Goal: Task Accomplishment & Management: Manage account settings

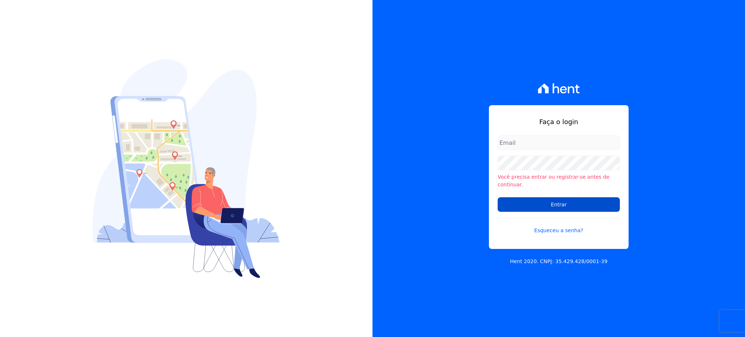
type input "gleice.santos@alcanceengenharia.com.br"
click at [520, 205] on input "Entrar" at bounding box center [559, 204] width 122 height 15
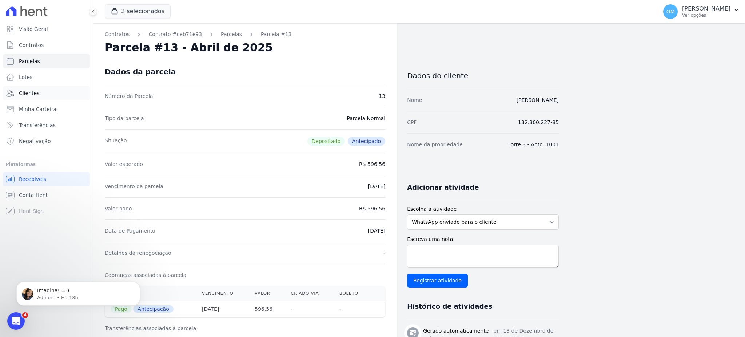
click at [44, 95] on link "Clientes" at bounding box center [46, 93] width 87 height 15
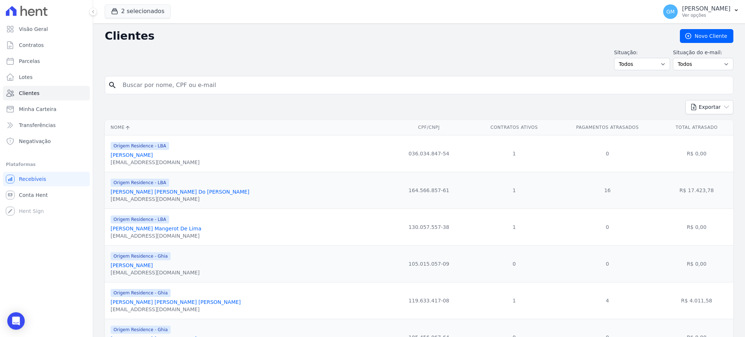
click at [143, 80] on input "search" at bounding box center [424, 85] width 612 height 15
type input "[PERSON_NAME] [PERSON_NAME]"
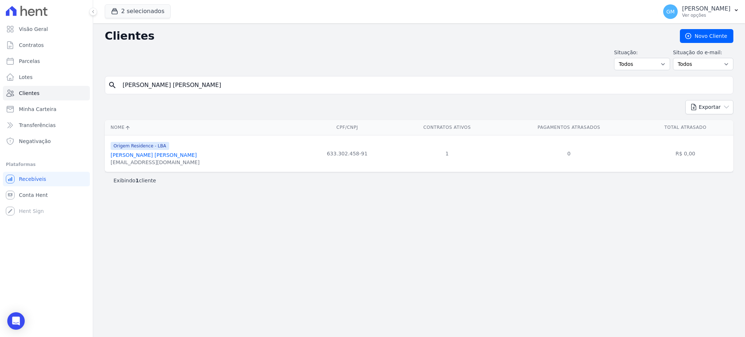
click at [146, 160] on div "[EMAIL_ADDRESS][DOMAIN_NAME]" at bounding box center [155, 162] width 89 height 7
click at [144, 153] on link "[PERSON_NAME] [PERSON_NAME]" at bounding box center [154, 155] width 86 height 6
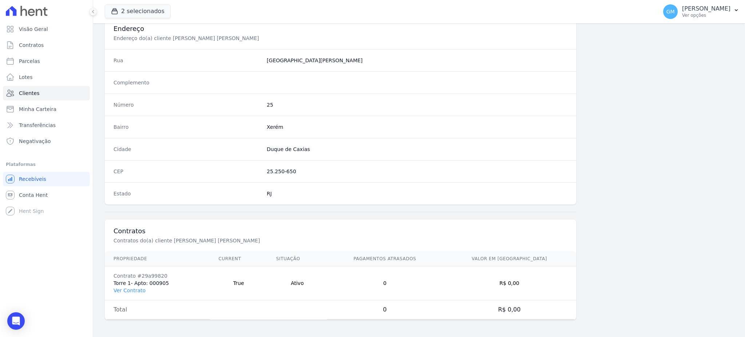
scroll to position [344, 0]
click at [129, 291] on link "Ver Contrato" at bounding box center [129, 290] width 32 height 6
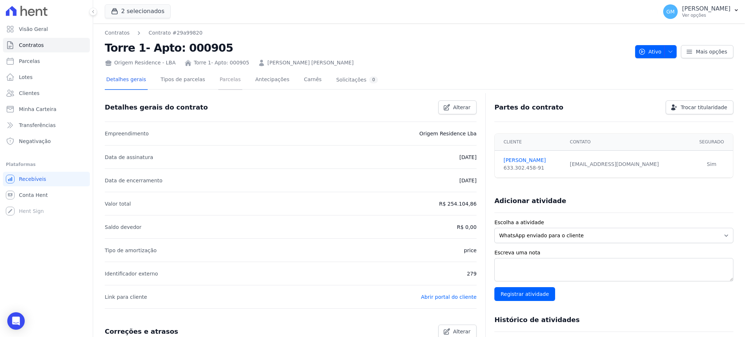
click at [220, 76] on link "Parcelas" at bounding box center [230, 80] width 24 height 19
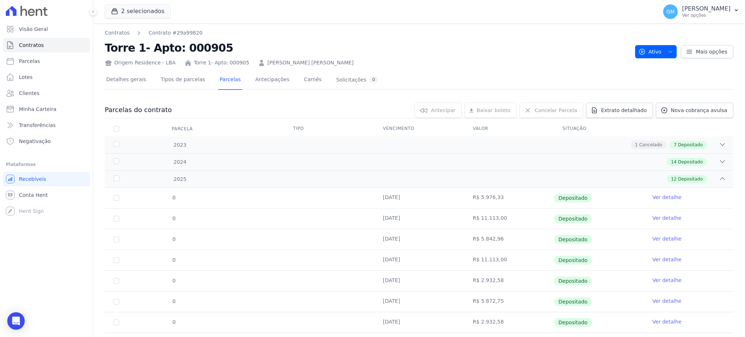
click at [654, 196] on link "Ver detalhe" at bounding box center [666, 196] width 29 height 7
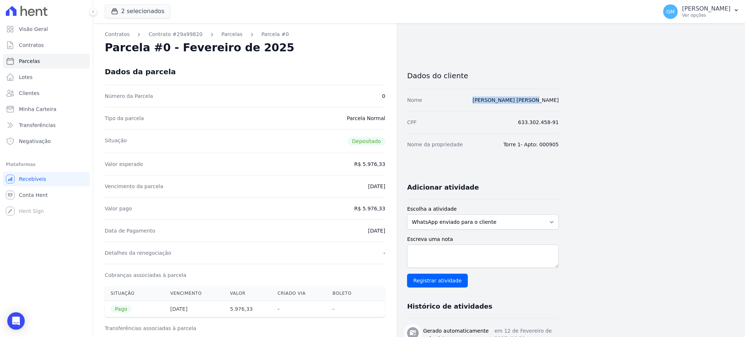
drag, startPoint x: 557, startPoint y: 99, endPoint x: 564, endPoint y: 101, distance: 7.9
click at [564, 101] on div "Contratos Contrato #29a99820 [GEOGRAPHIC_DATA] Parcela #0 Parcela #0 - Fevereir…" at bounding box center [413, 300] width 640 height 555
click at [397, 331] on div "Contratos Contrato #29a99820 [GEOGRAPHIC_DATA] Parcela #0 Parcela #0 - Fevereir…" at bounding box center [326, 300] width 466 height 555
drag, startPoint x: 492, startPoint y: 95, endPoint x: 591, endPoint y: 93, distance: 98.9
click at [591, 93] on div "Contratos Contrato #29a99820 [GEOGRAPHIC_DATA] Parcela #0 Parcela #0 - Fevereir…" at bounding box center [413, 300] width 640 height 555
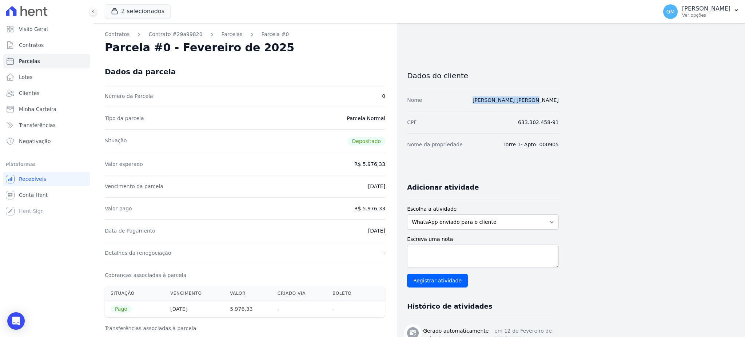
copy link "[PERSON_NAME] [PERSON_NAME]"
drag, startPoint x: 598, startPoint y: 160, endPoint x: 582, endPoint y: 135, distance: 28.8
click at [598, 160] on div "Contratos Contrato #29a99820 [GEOGRAPHIC_DATA] Parcela #0 Parcela #0 - Fevereir…" at bounding box center [413, 300] width 640 height 555
drag, startPoint x: 570, startPoint y: 100, endPoint x: 487, endPoint y: 102, distance: 83.7
click at [487, 102] on div "Contratos Contrato #29a99820 [GEOGRAPHIC_DATA] Parcela #0 Parcela #0 - Fevereir…" at bounding box center [413, 300] width 640 height 555
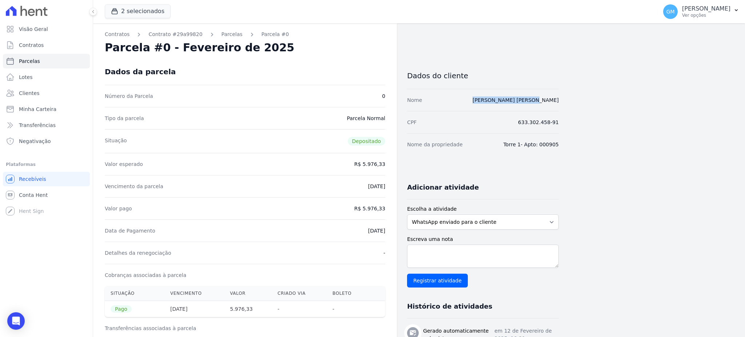
copy link "[PERSON_NAME] [PERSON_NAME]"
click at [568, 108] on div "Contratos Contrato #29a99820 [GEOGRAPHIC_DATA] Parcela #0 Parcela #0 - Fevereir…" at bounding box center [413, 300] width 640 height 555
drag, startPoint x: 568, startPoint y: 99, endPoint x: 459, endPoint y: 99, distance: 109.1
click at [459, 99] on div "Contratos Contrato #29a99820 [GEOGRAPHIC_DATA] Parcela #0 Parcela #0 - Fevereir…" at bounding box center [413, 300] width 640 height 555
copy div "[PERSON_NAME] [PERSON_NAME]"
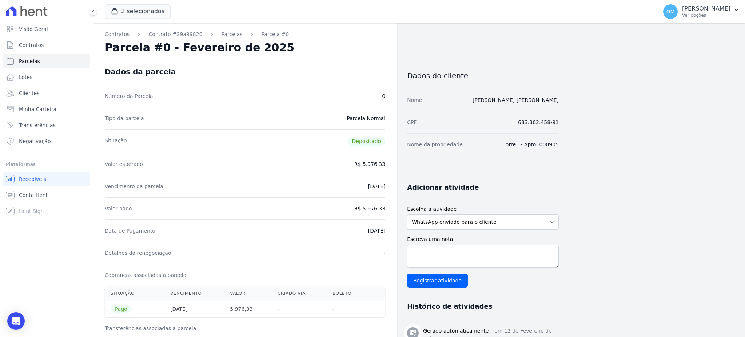
click at [563, 168] on div "Contratos Contrato #29a99820 [GEOGRAPHIC_DATA] Parcela #0 Parcela #0 - Fevereir…" at bounding box center [413, 300] width 640 height 555
drag, startPoint x: 365, startPoint y: 233, endPoint x: 383, endPoint y: 232, distance: 17.8
click at [383, 232] on dd "[DATE]" at bounding box center [376, 230] width 17 height 7
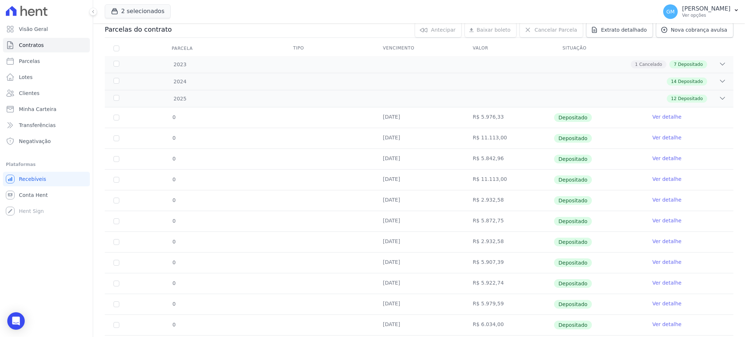
scroll to position [121, 0]
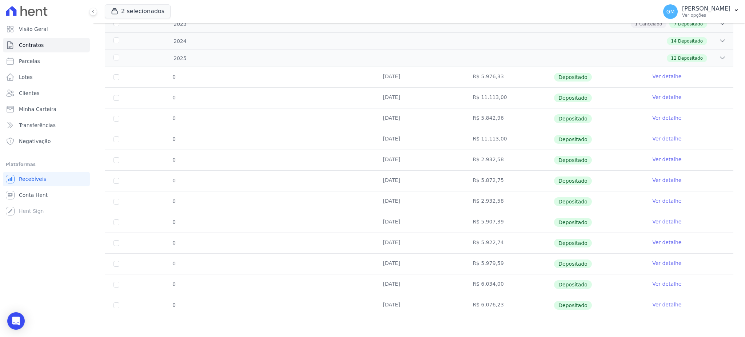
click at [659, 301] on link "Ver detalhe" at bounding box center [666, 304] width 29 height 7
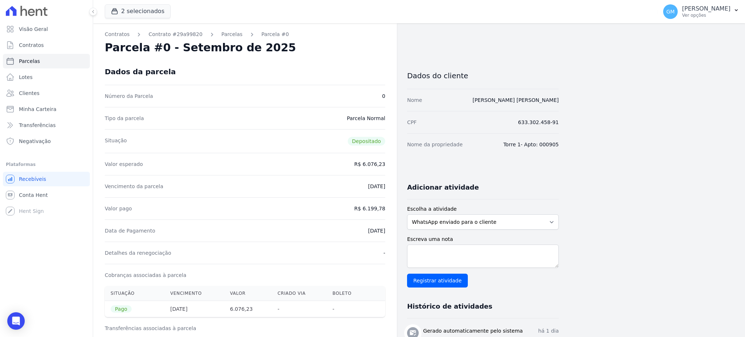
drag, startPoint x: 354, startPoint y: 232, endPoint x: 385, endPoint y: 229, distance: 31.7
click at [385, 229] on div "Contratos Contrato #29a99820 [GEOGRAPHIC_DATA] Parcela #0 Parcela #0 - Setembro…" at bounding box center [245, 300] width 304 height 555
copy dd "[DATE]"
drag, startPoint x: 365, startPoint y: 208, endPoint x: 387, endPoint y: 208, distance: 21.8
click at [387, 208] on div "Contratos Contrato #29a99820 [GEOGRAPHIC_DATA] Parcela #0 Parcela #0 - Setembro…" at bounding box center [245, 300] width 304 height 555
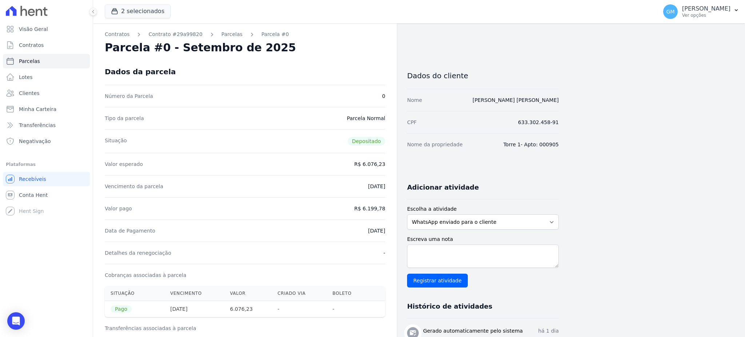
copy dd "6.199,78"
drag, startPoint x: 357, startPoint y: 231, endPoint x: 392, endPoint y: 234, distance: 34.7
click at [392, 234] on div "Contratos Contrato #29a99820 [GEOGRAPHIC_DATA] Parcela #0 Parcela #0 - Setembro…" at bounding box center [245, 300] width 304 height 555
copy dd "[DATE]"
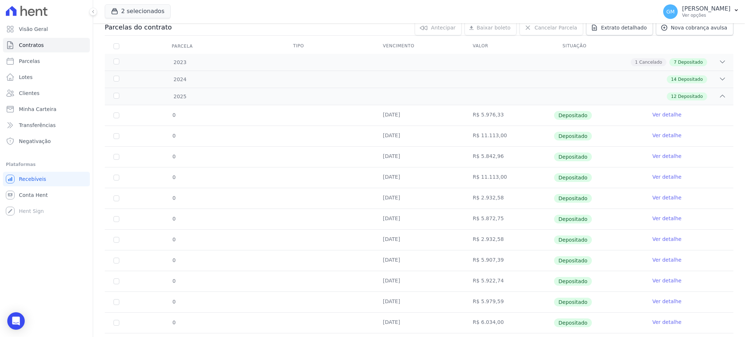
scroll to position [121, 0]
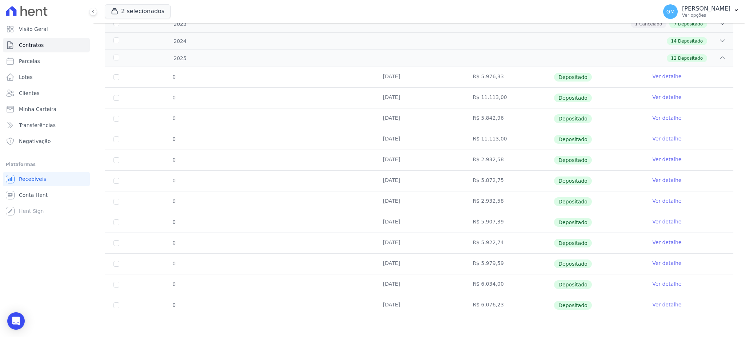
click at [667, 281] on link "Ver detalhe" at bounding box center [666, 283] width 29 height 7
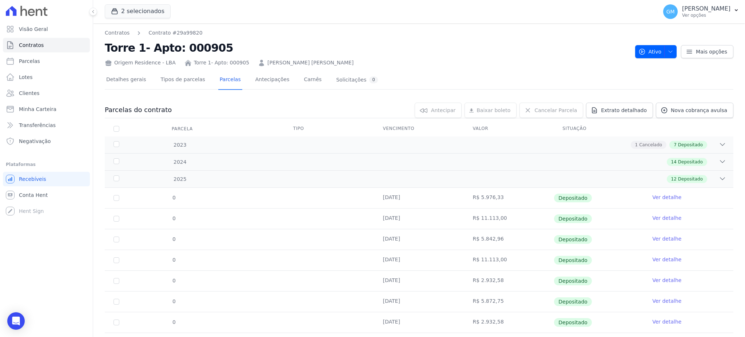
click at [654, 195] on link "Ver detalhe" at bounding box center [666, 196] width 29 height 7
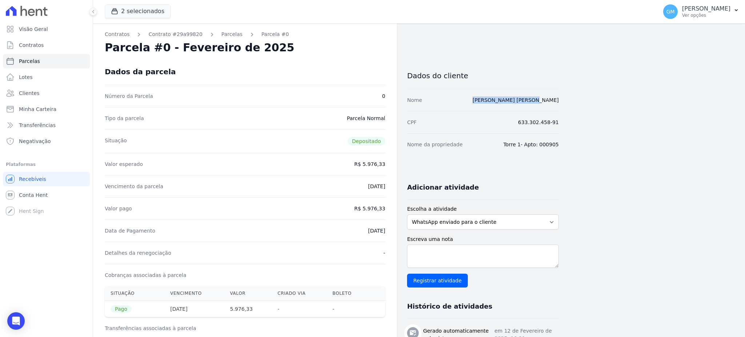
drag, startPoint x: 495, startPoint y: 100, endPoint x: 566, endPoint y: 99, distance: 71.3
click at [566, 99] on div "Contratos Contrato #29a99820 [GEOGRAPHIC_DATA] Parcela #0 Parcela #0 - Fevereir…" at bounding box center [413, 300] width 640 height 555
copy link "[PERSON_NAME] [PERSON_NAME]"
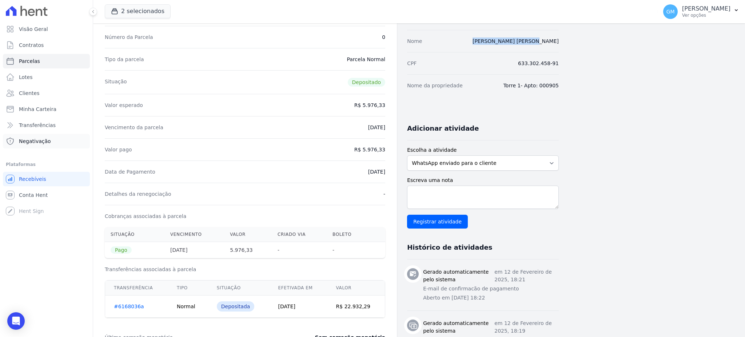
scroll to position [97, 0]
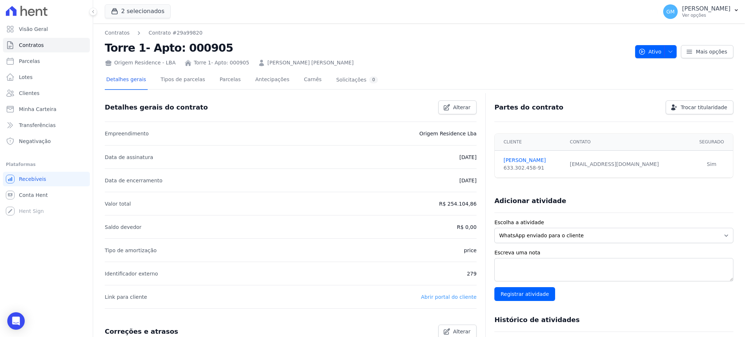
click at [446, 294] on link "Abrir portal do cliente" at bounding box center [449, 297] width 56 height 6
click at [41, 89] on link "Clientes" at bounding box center [46, 93] width 87 height 15
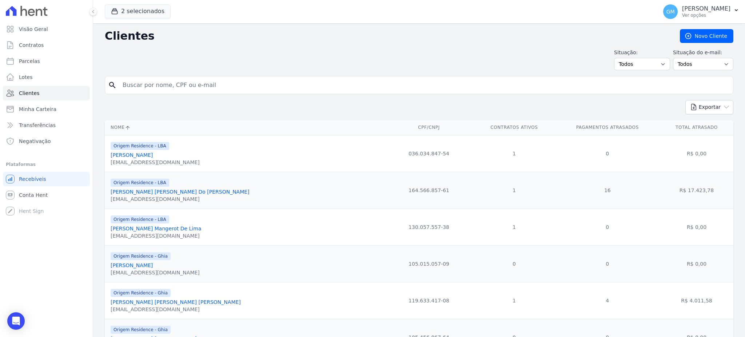
click at [159, 89] on input "search" at bounding box center [424, 85] width 612 height 15
type input "[PERSON_NAME] [PERSON_NAME]"
drag, startPoint x: 194, startPoint y: 82, endPoint x: 124, endPoint y: 82, distance: 70.6
click at [124, 82] on input "[PERSON_NAME] [PERSON_NAME]" at bounding box center [424, 85] width 612 height 15
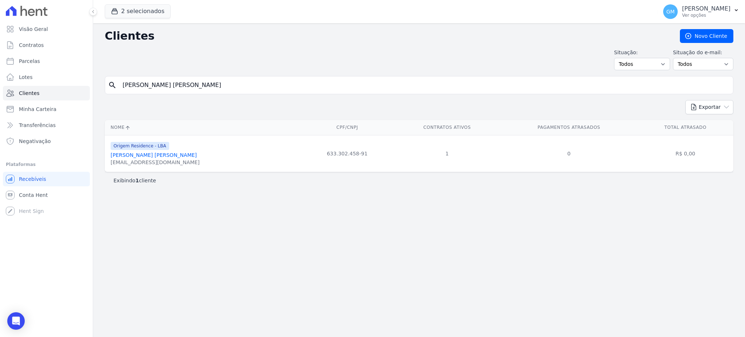
click at [153, 154] on link "[PERSON_NAME] [PERSON_NAME]" at bounding box center [154, 155] width 86 height 6
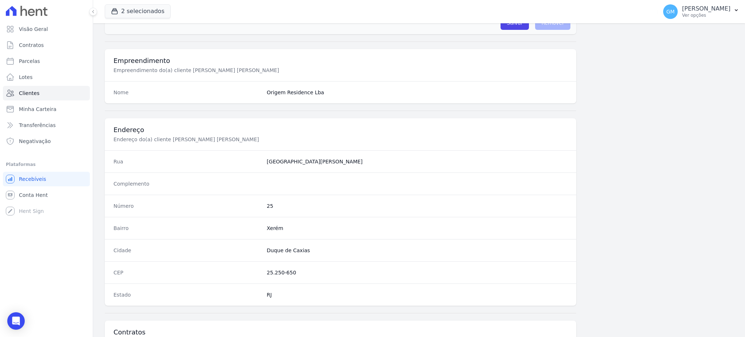
scroll to position [344, 0]
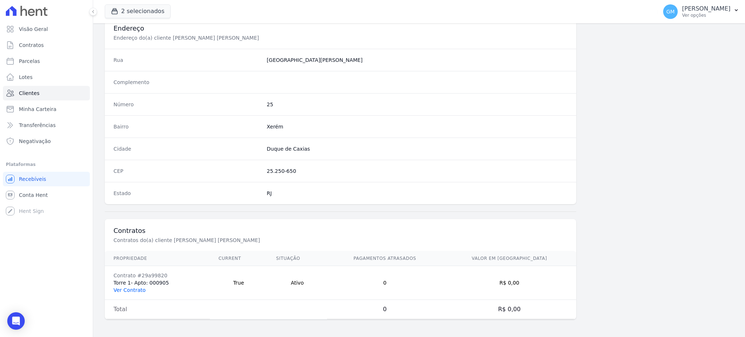
click at [130, 289] on link "Ver Contrato" at bounding box center [129, 290] width 32 height 6
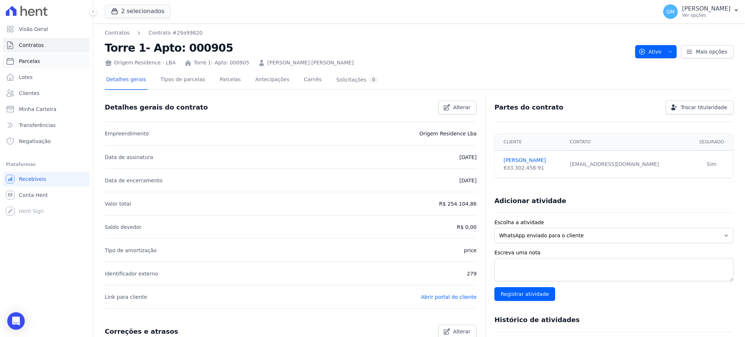
click at [51, 63] on link "Parcelas" at bounding box center [46, 61] width 87 height 15
select select
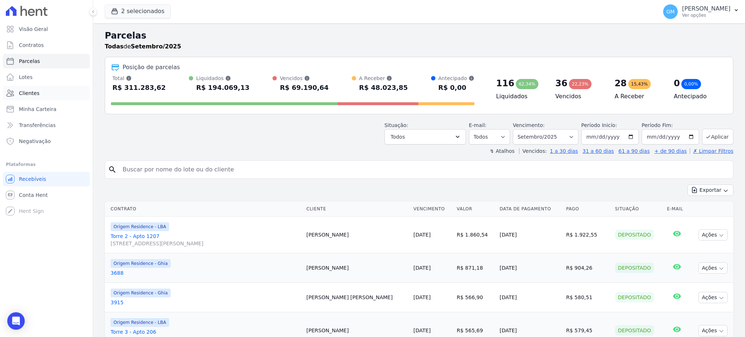
click at [13, 88] on link "Clientes" at bounding box center [46, 93] width 87 height 15
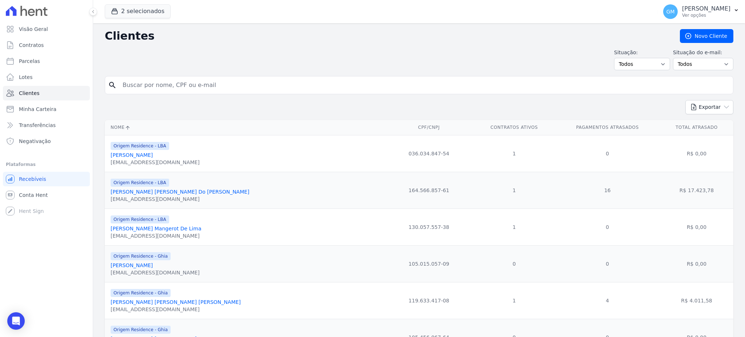
click at [264, 82] on input "search" at bounding box center [424, 85] width 612 height 15
type input "[PERSON_NAME]"
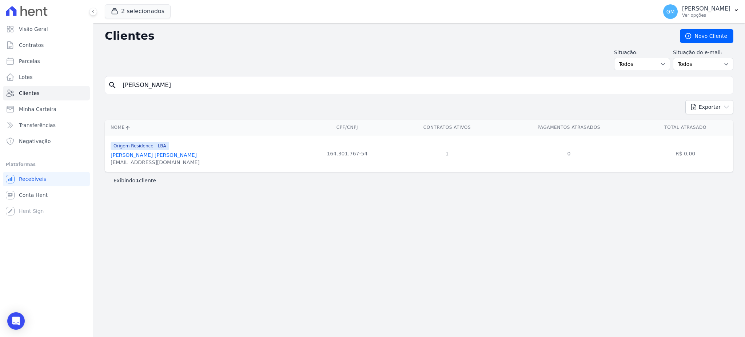
click at [153, 156] on link "[PERSON_NAME] [PERSON_NAME]" at bounding box center [154, 155] width 86 height 6
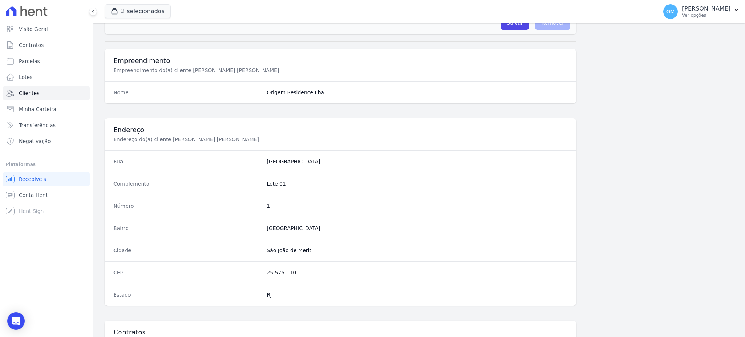
scroll to position [344, 0]
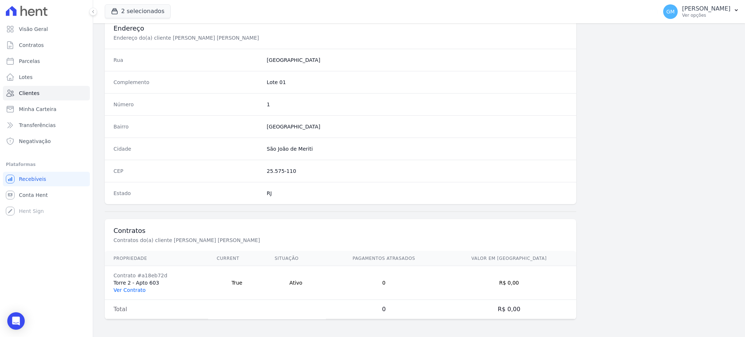
click at [124, 287] on link "Ver Contrato" at bounding box center [129, 290] width 32 height 6
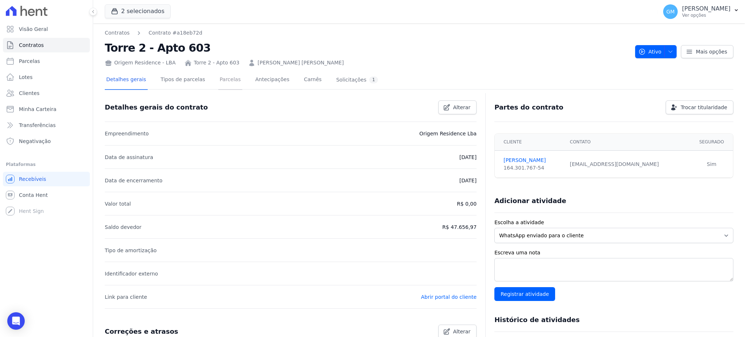
click at [220, 80] on link "Parcelas" at bounding box center [230, 80] width 24 height 19
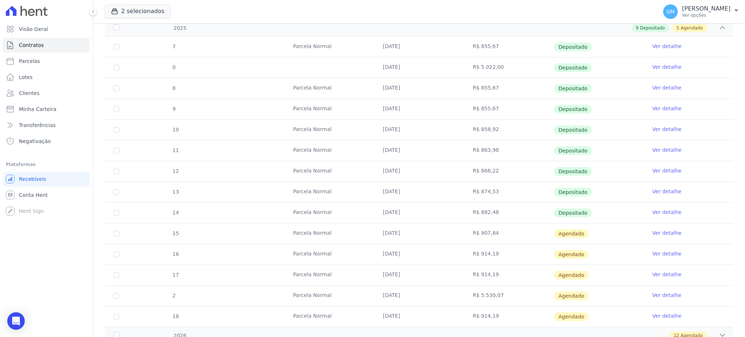
scroll to position [145, 0]
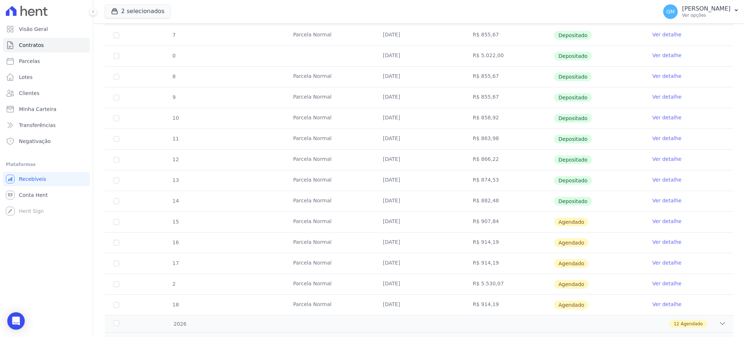
click at [655, 200] on link "Ver detalhe" at bounding box center [666, 200] width 29 height 7
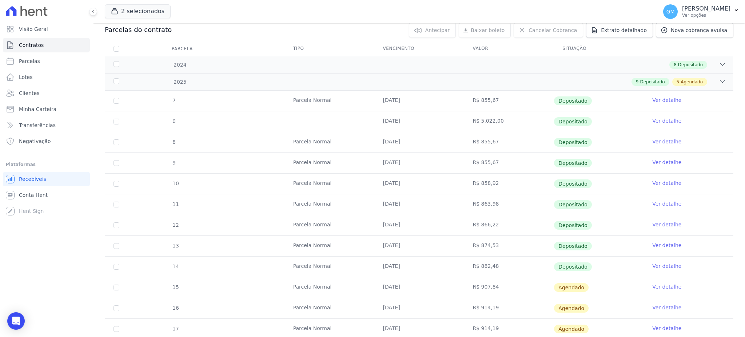
scroll to position [194, 0]
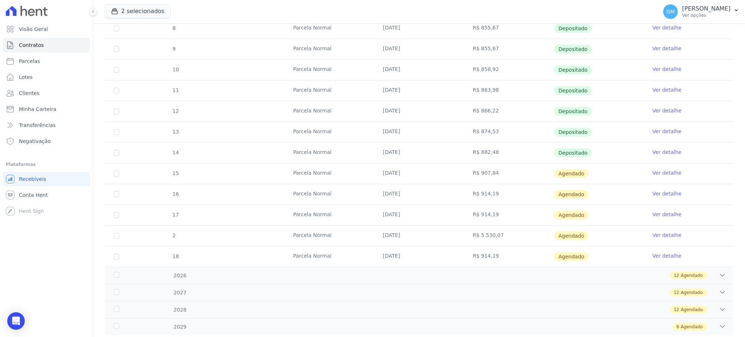
click at [653, 154] on link "Ver detalhe" at bounding box center [666, 151] width 29 height 7
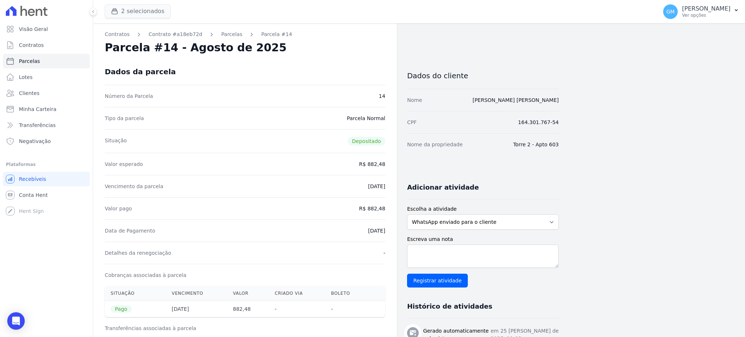
drag, startPoint x: 289, startPoint y: 70, endPoint x: 140, endPoint y: 12, distance: 160.3
click at [289, 70] on div "Dados da parcela" at bounding box center [245, 72] width 280 height 26
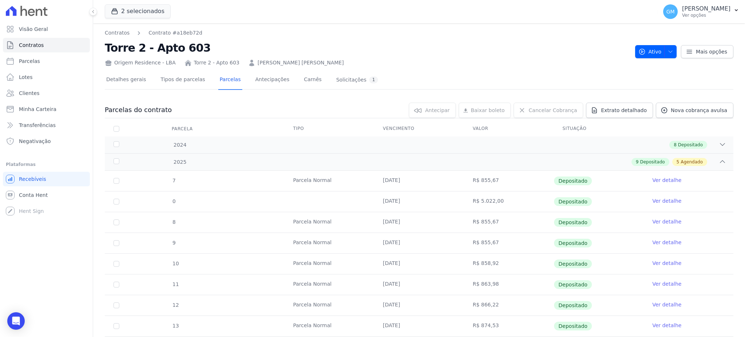
scroll to position [194, 0]
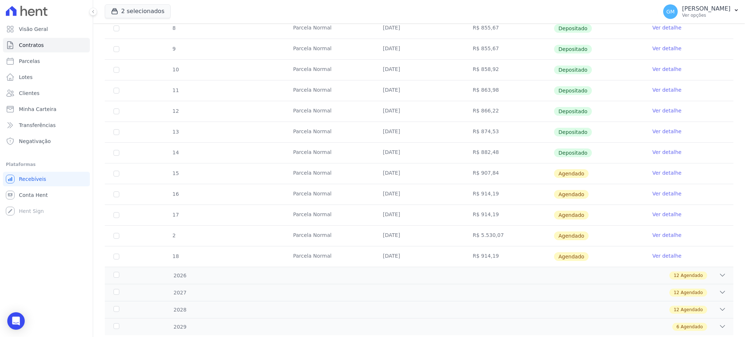
click at [661, 174] on link "Ver detalhe" at bounding box center [666, 172] width 29 height 7
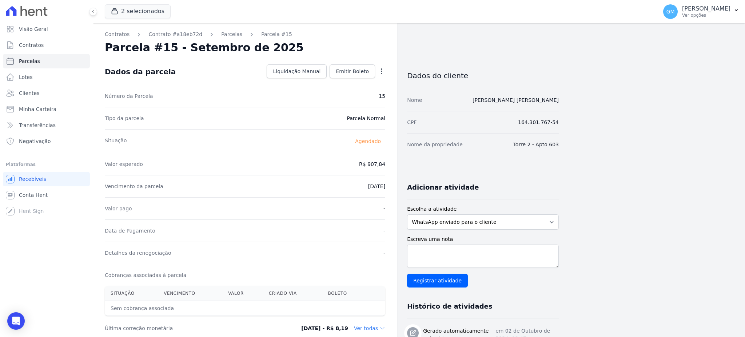
click at [380, 72] on icon "button" at bounding box center [381, 71] width 7 height 7
click at [331, 80] on link "Alterar" at bounding box center [350, 81] width 64 height 13
drag, startPoint x: 357, startPoint y: 158, endPoint x: 392, endPoint y: 159, distance: 35.7
click at [392, 159] on div "Contratos Contrato #a18eb72d [GEOGRAPHIC_DATA] Parcela #15 [GEOGRAPHIC_DATA] #1…" at bounding box center [245, 256] width 304 height 467
paste input "888.65"
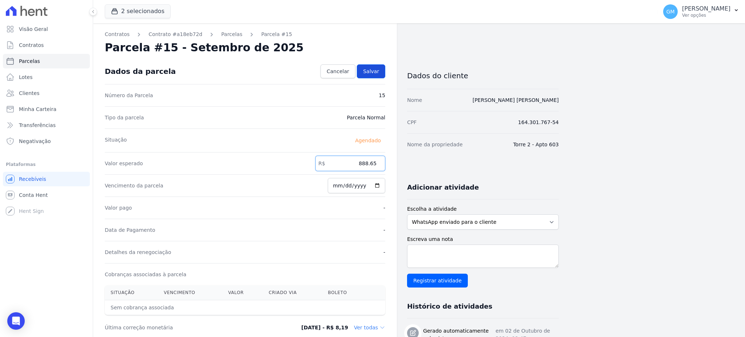
type input "888.65"
click at [378, 69] on span "Salvar" at bounding box center [371, 71] width 16 height 7
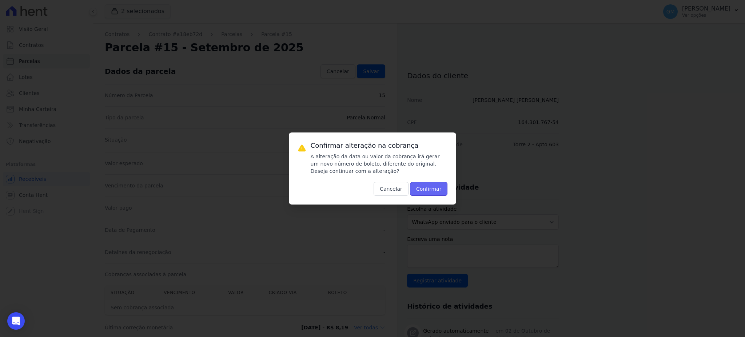
click at [431, 188] on button "Confirmar" at bounding box center [429, 189] width 38 height 14
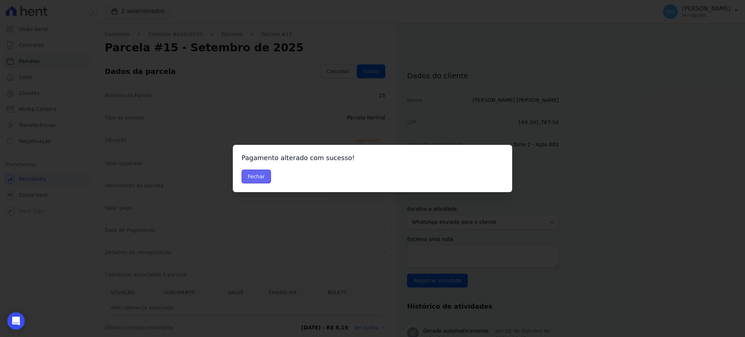
click at [257, 174] on button "Fechar" at bounding box center [255, 176] width 29 height 14
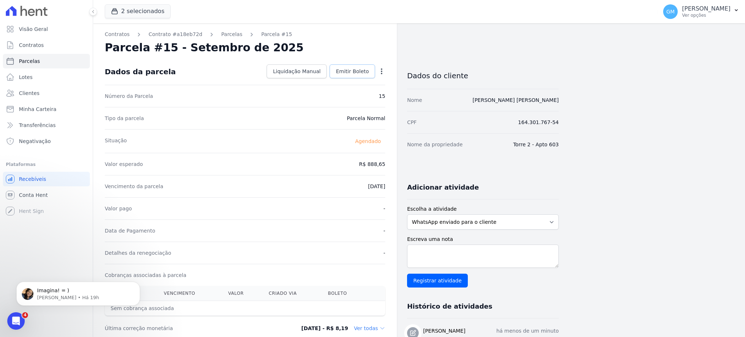
click at [360, 68] on span "Emitir Boleto" at bounding box center [352, 71] width 33 height 7
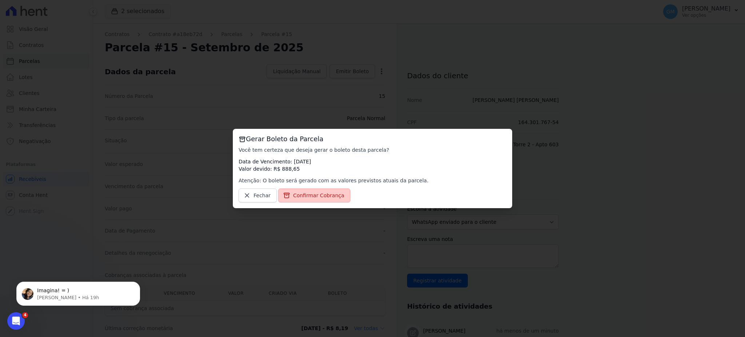
click at [322, 195] on span "Confirmar Cobrança" at bounding box center [318, 195] width 51 height 7
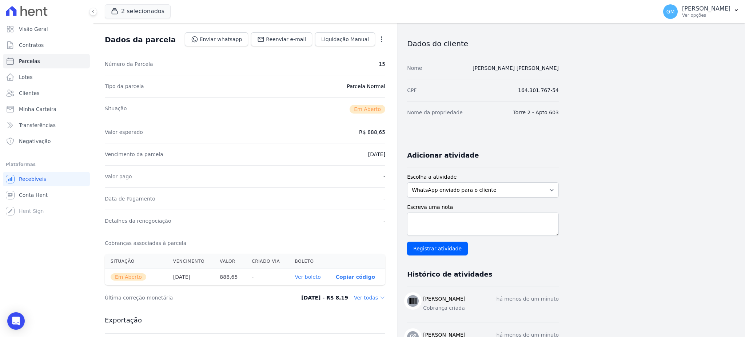
scroll to position [48, 0]
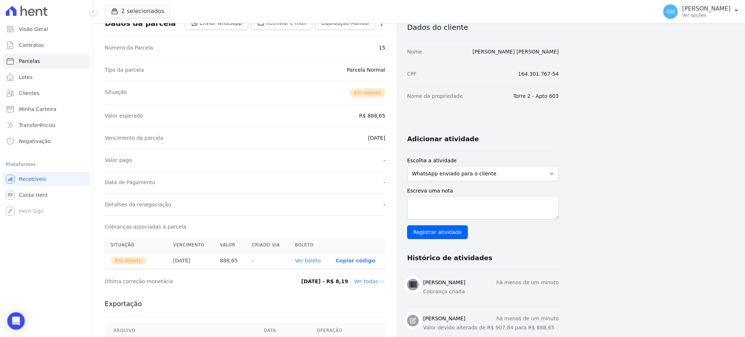
click at [311, 258] on link "Ver boleto" at bounding box center [308, 260] width 26 height 6
